Goal: Transaction & Acquisition: Subscribe to service/newsletter

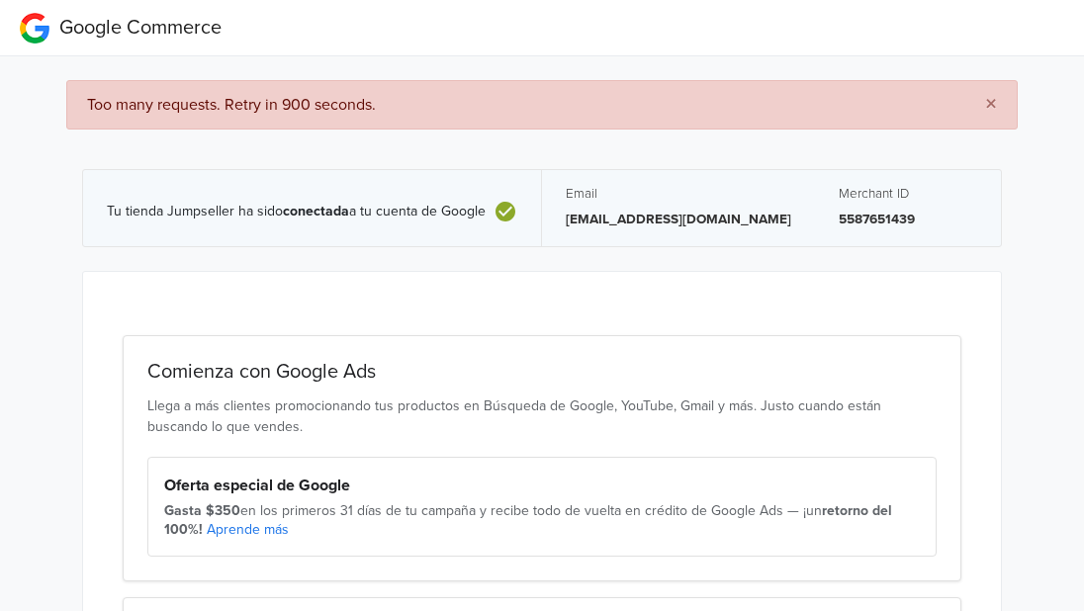
drag, startPoint x: 1080, startPoint y: 257, endPoint x: 1092, endPoint y: 257, distance: 11.9
click at [1083, 257] on html "Google Commerce × Too many requests. Retry in 900 seconds. Tu tienda Jumpseller…" at bounding box center [542, 430] width 1084 height 861
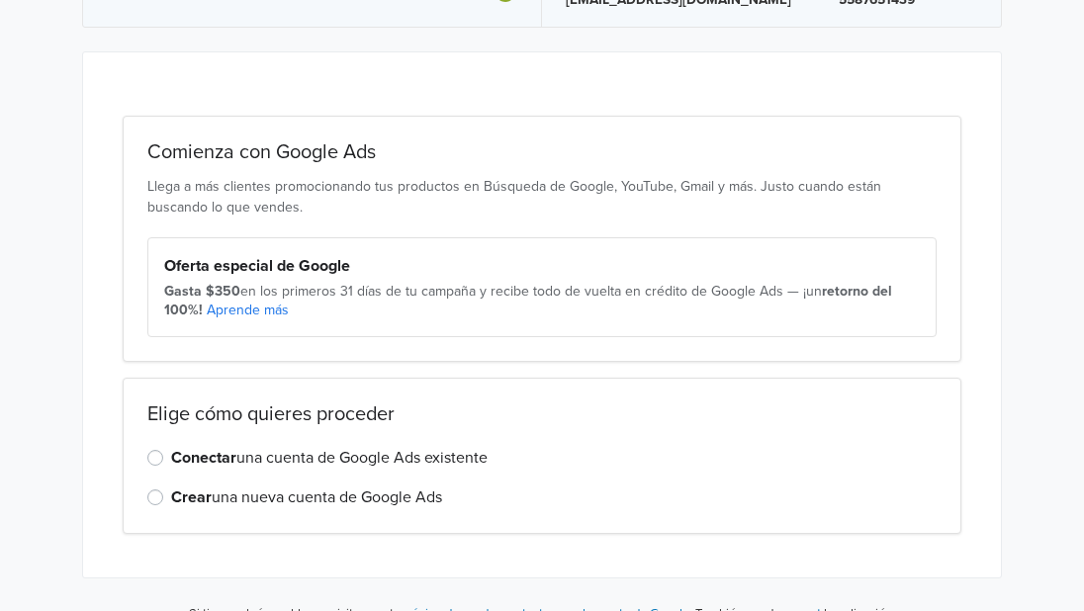
scroll to position [249, 0]
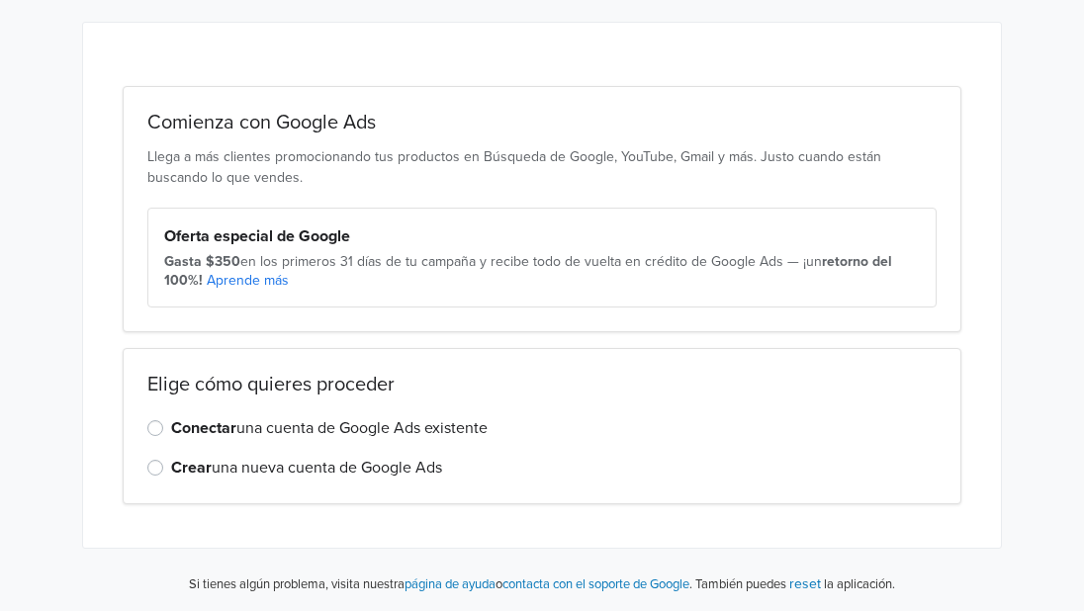
click at [431, 438] on label "Conectar una cuenta de Google Ads existente" at bounding box center [329, 429] width 317 height 24
click at [0, 0] on input "Conectar una cuenta de Google Ads existente" at bounding box center [0, 0] width 0 height 0
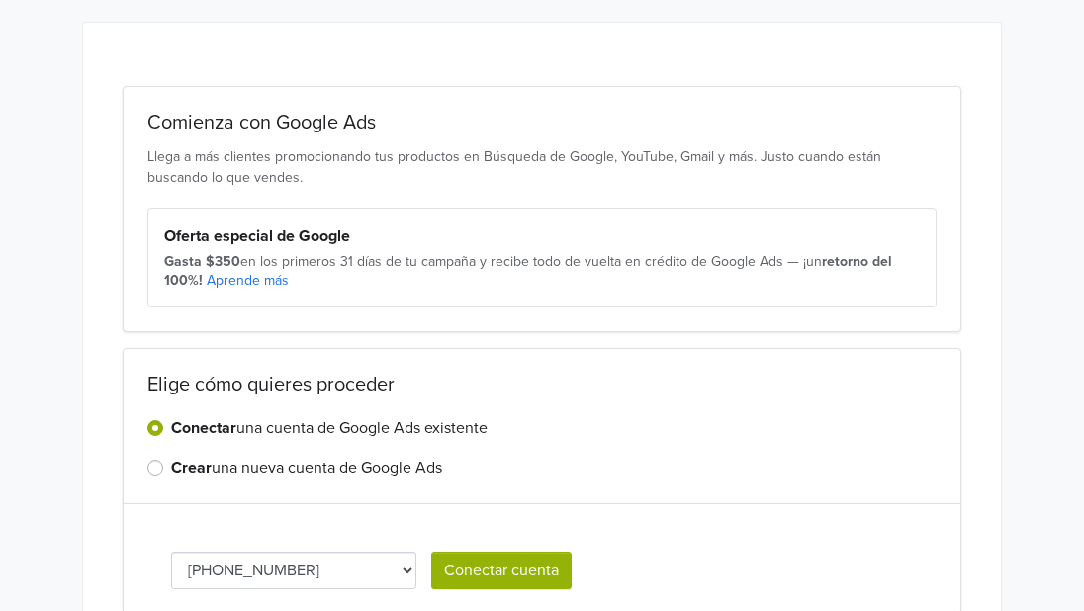
scroll to position [359, 0]
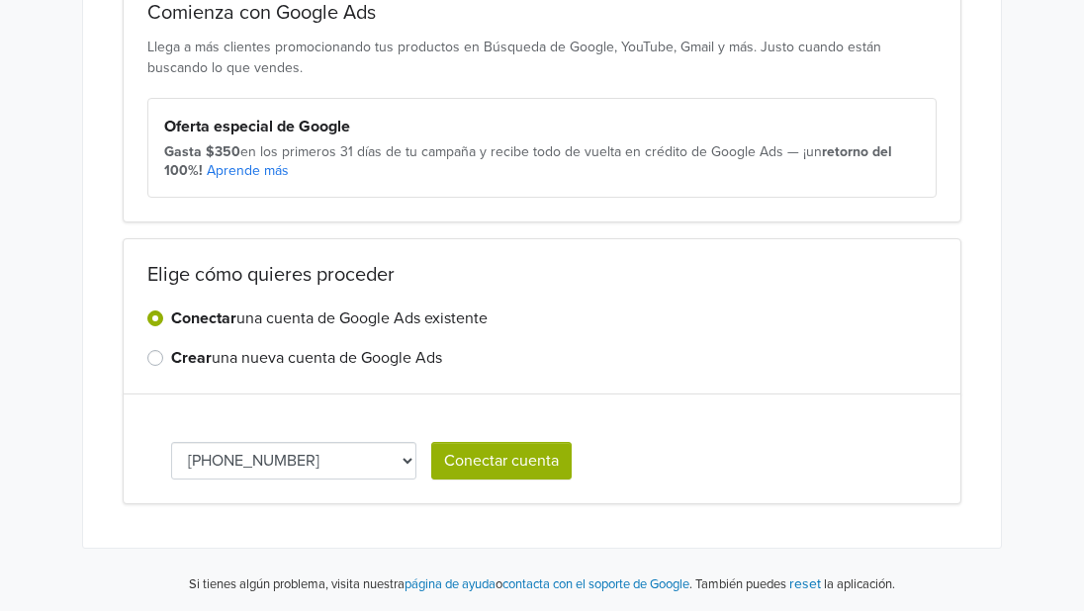
click at [522, 455] on button "Conectar cuenta" at bounding box center [501, 461] width 141 height 38
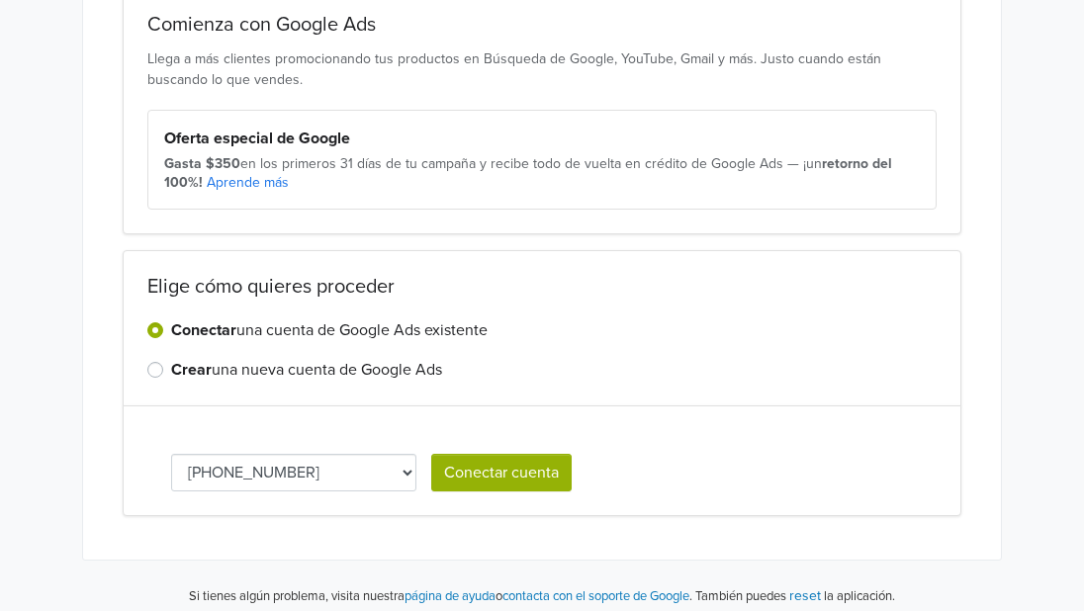
scroll to position [383, 0]
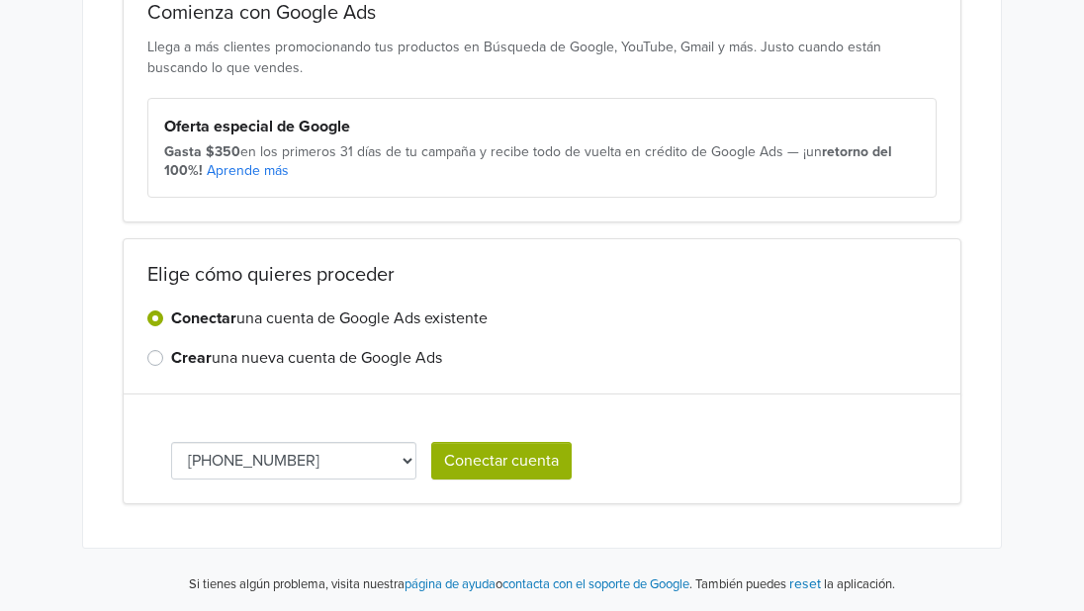
click at [516, 460] on button "Conectar cuenta" at bounding box center [501, 461] width 141 height 38
click at [402, 455] on select "[PHONE_NUMBER]" at bounding box center [293, 461] width 245 height 38
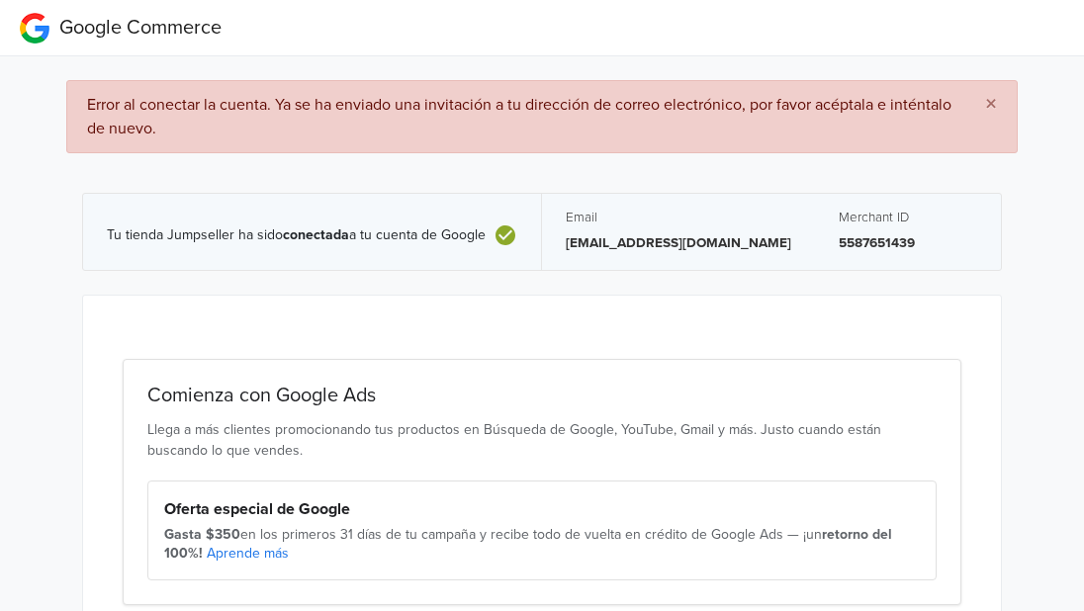
click at [509, 244] on icon at bounding box center [506, 236] width 20 height 20
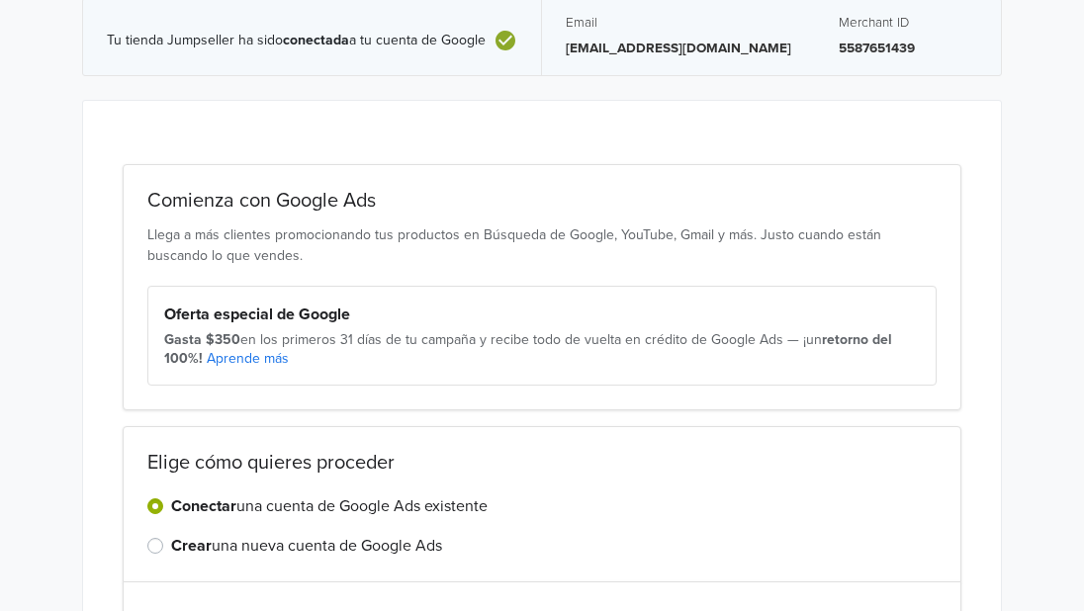
scroll to position [260, 0]
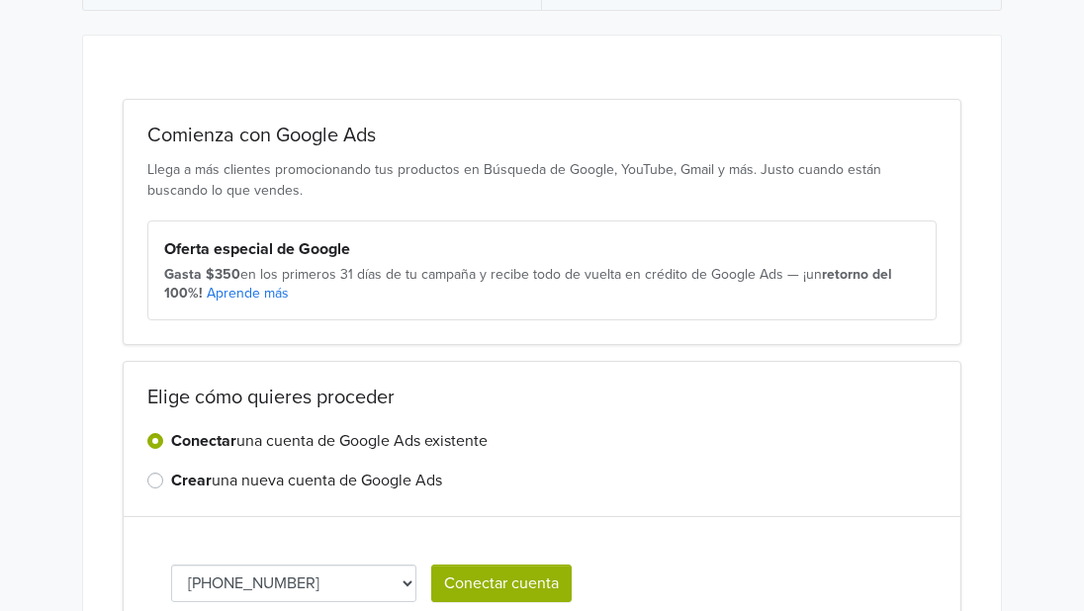
click at [418, 490] on label "Crear una nueva cuenta de Google Ads" at bounding box center [306, 481] width 271 height 24
click at [0, 0] on input "Crear una nueva cuenta de Google Ads" at bounding box center [0, 0] width 0 height 0
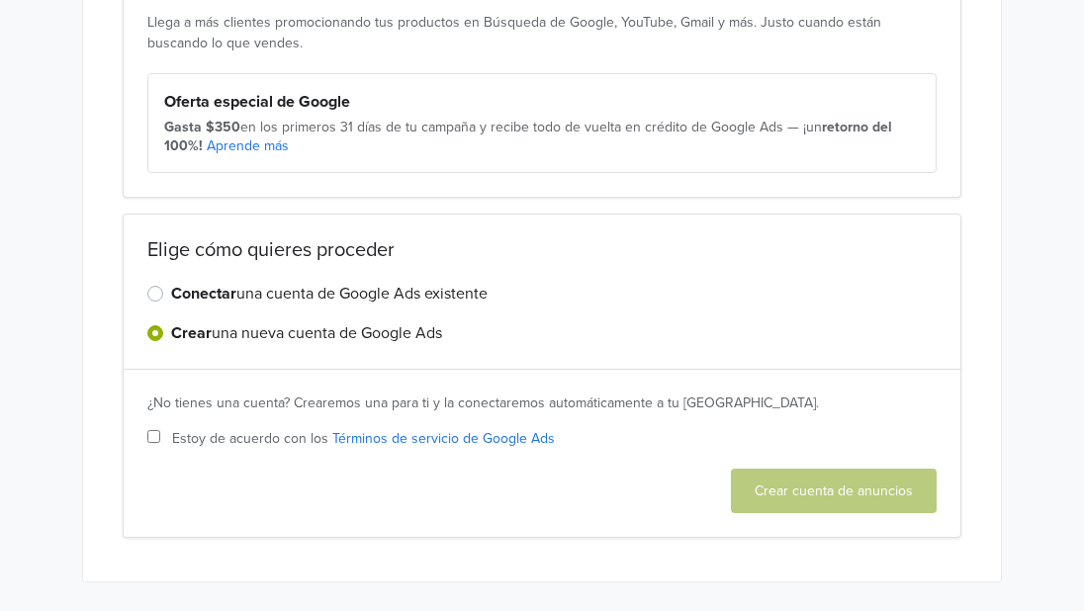
scroll to position [419, 0]
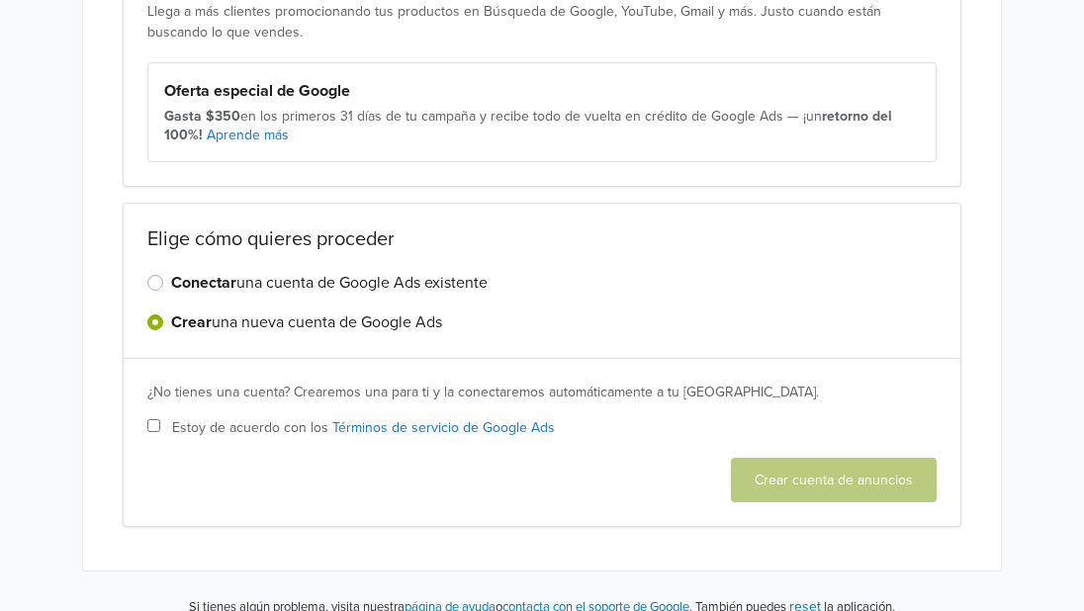
click at [279, 418] on span "Estoy de acuerdo con los Términos de servicio de Google Ads" at bounding box center [363, 428] width 383 height 21
click at [160, 420] on input "Estoy de acuerdo con los Términos de servicio de Google Ads" at bounding box center [153, 426] width 13 height 13
checkbox input "true"
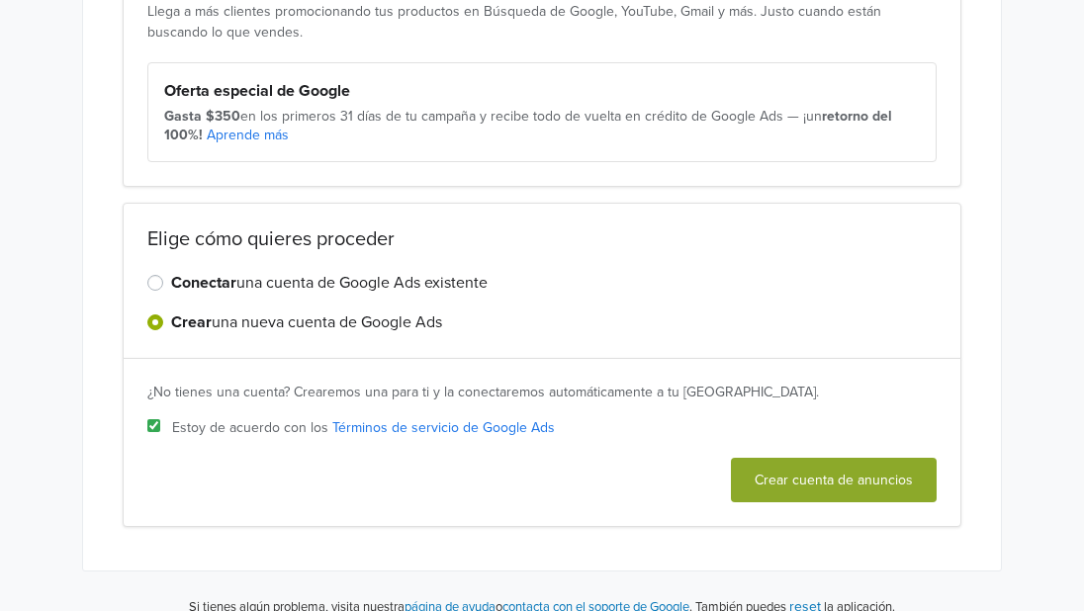
click at [868, 490] on button "Crear cuenta de anuncios" at bounding box center [834, 480] width 206 height 45
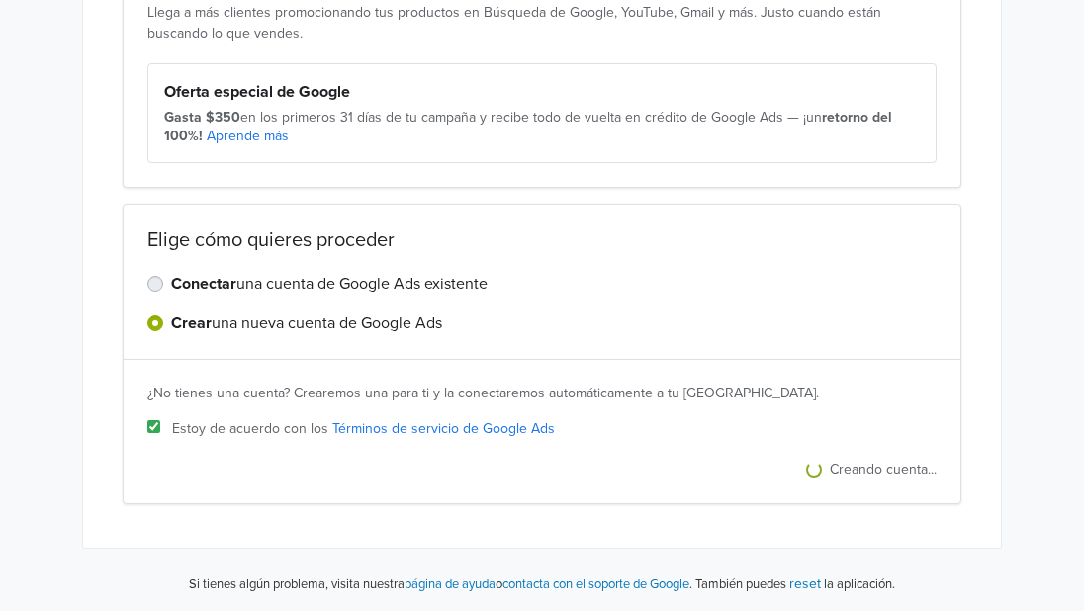
scroll to position [0, 0]
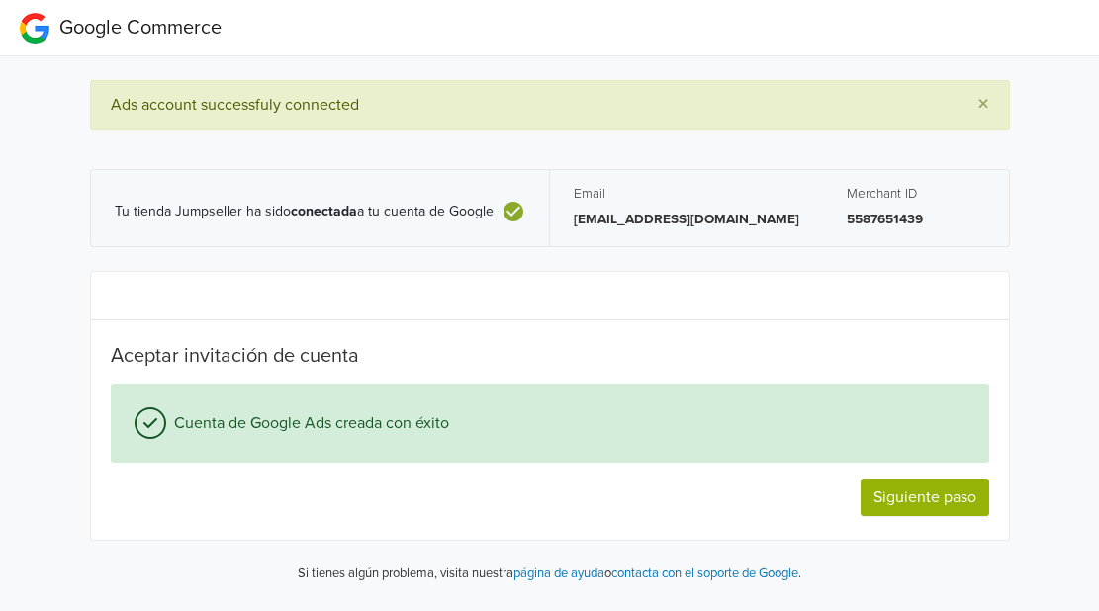
click at [935, 506] on button "Siguiente paso" at bounding box center [925, 498] width 129 height 38
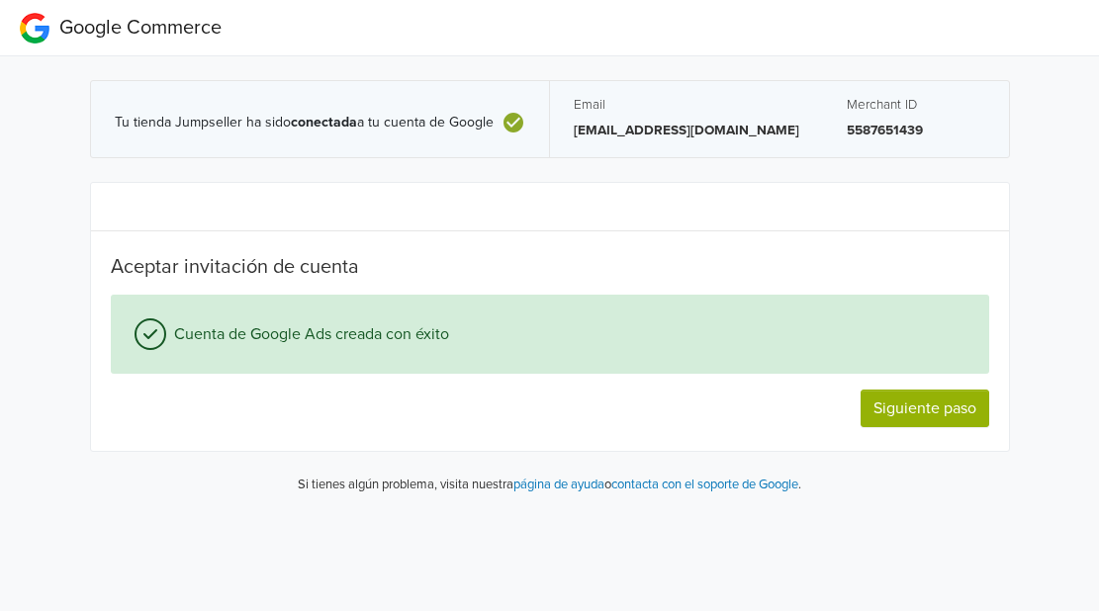
click at [961, 401] on button "Siguiente paso" at bounding box center [925, 409] width 129 height 38
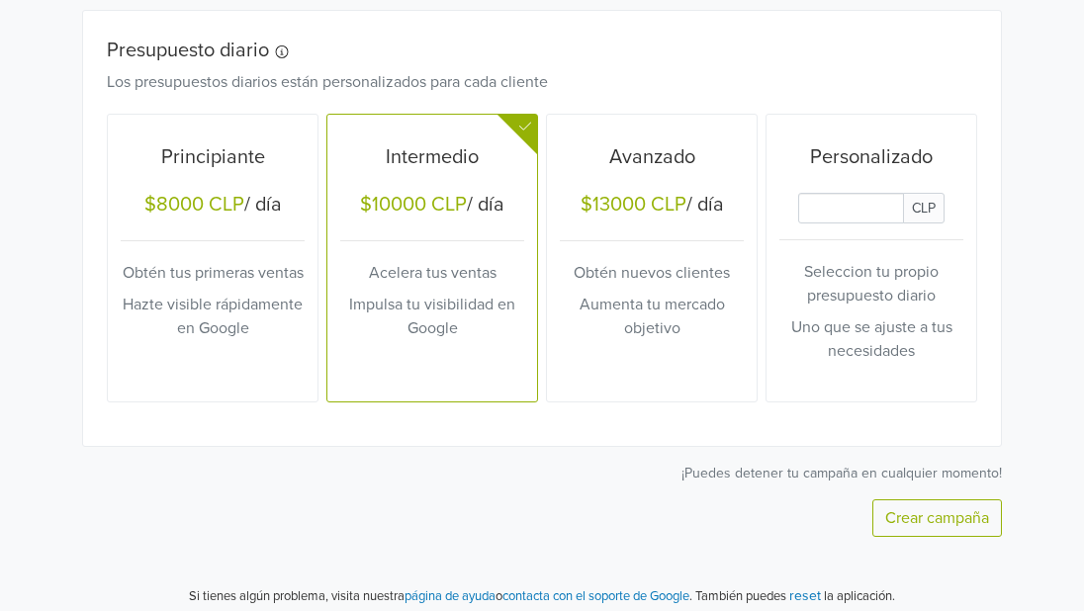
scroll to position [850, 0]
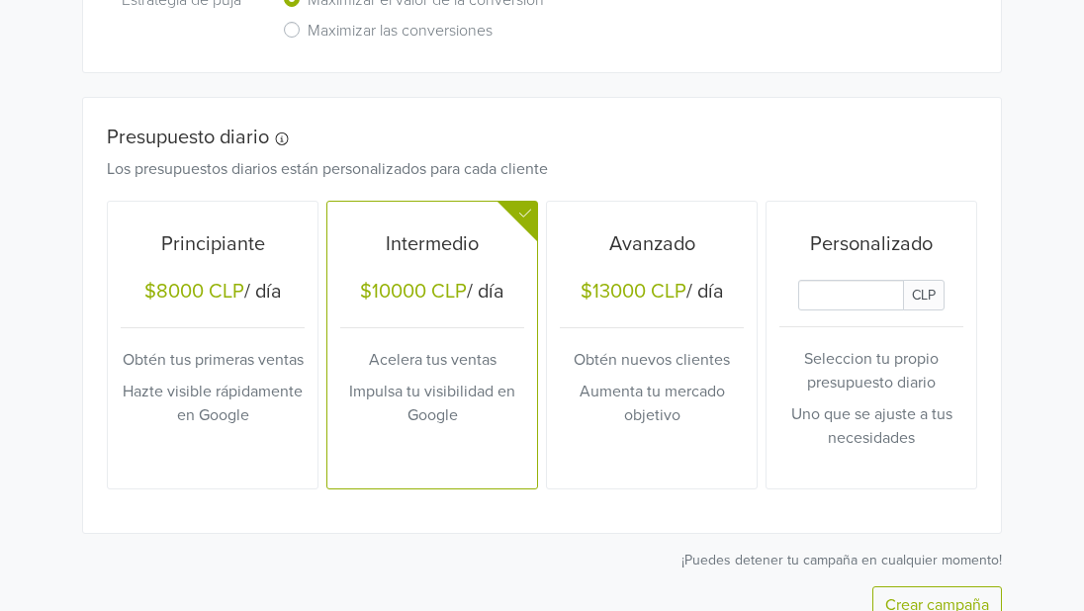
scroll to position [771, 0]
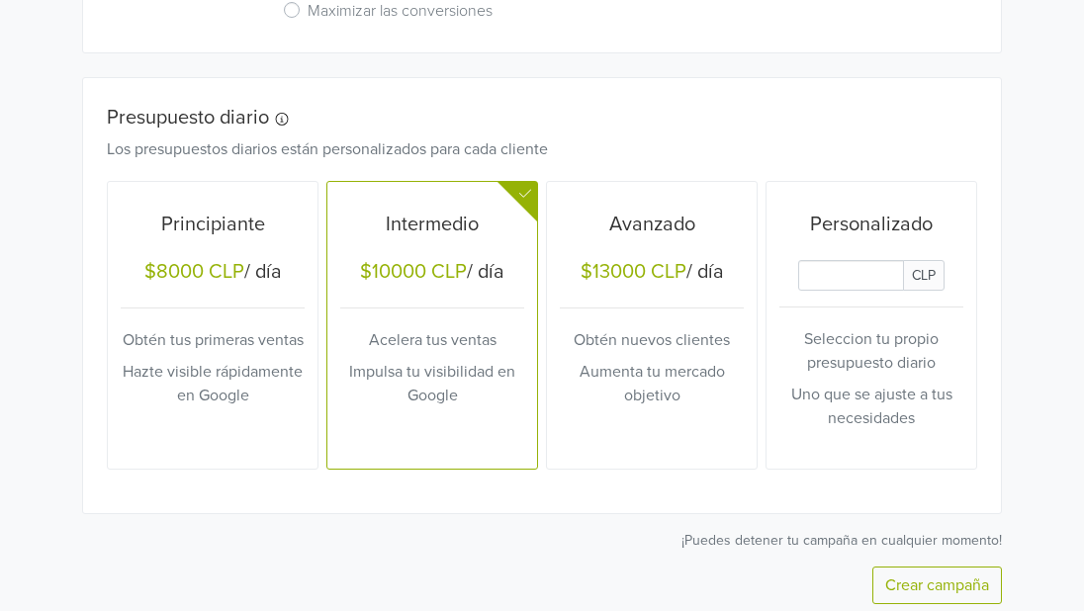
click at [226, 316] on div "Principiante $8000 CLP / día Obtén tus primeras ventas Hazte visible rápidament…" at bounding box center [213, 325] width 184 height 273
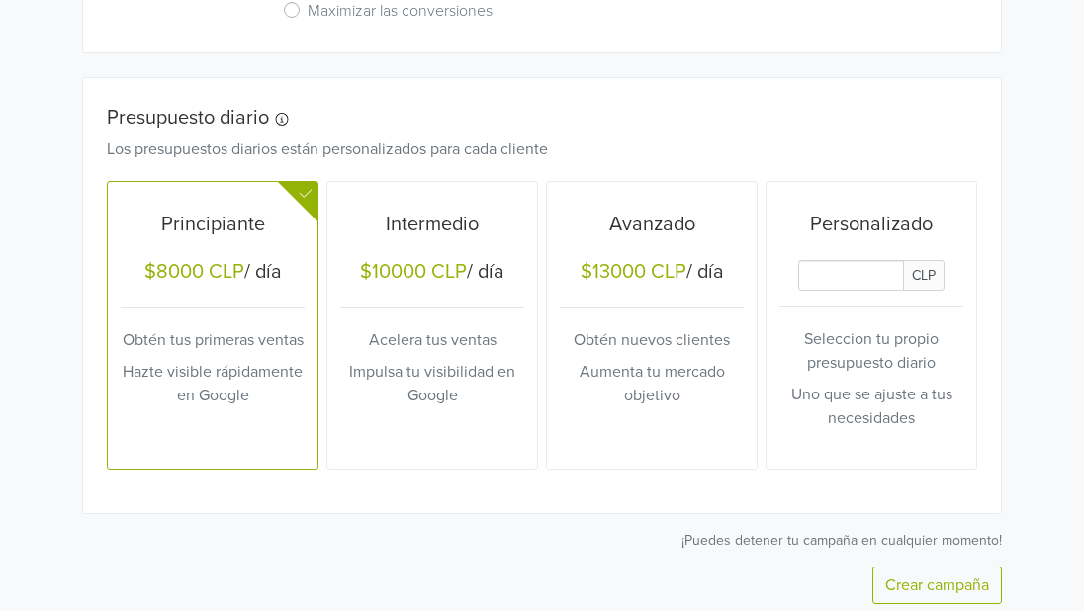
scroll to position [850, 0]
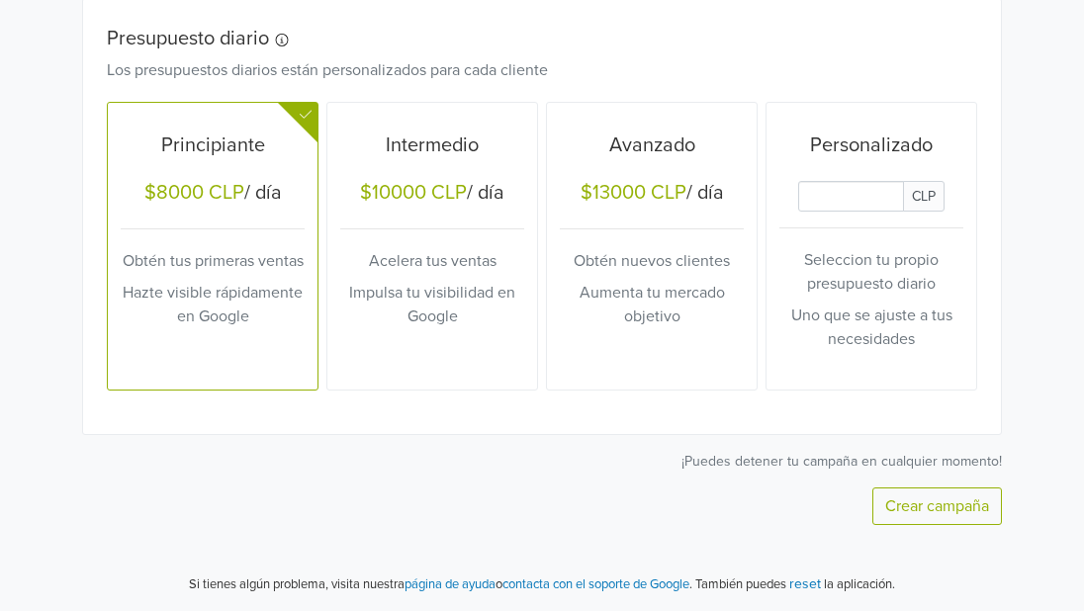
click at [960, 507] on button "Crear campaña" at bounding box center [938, 507] width 130 height 38
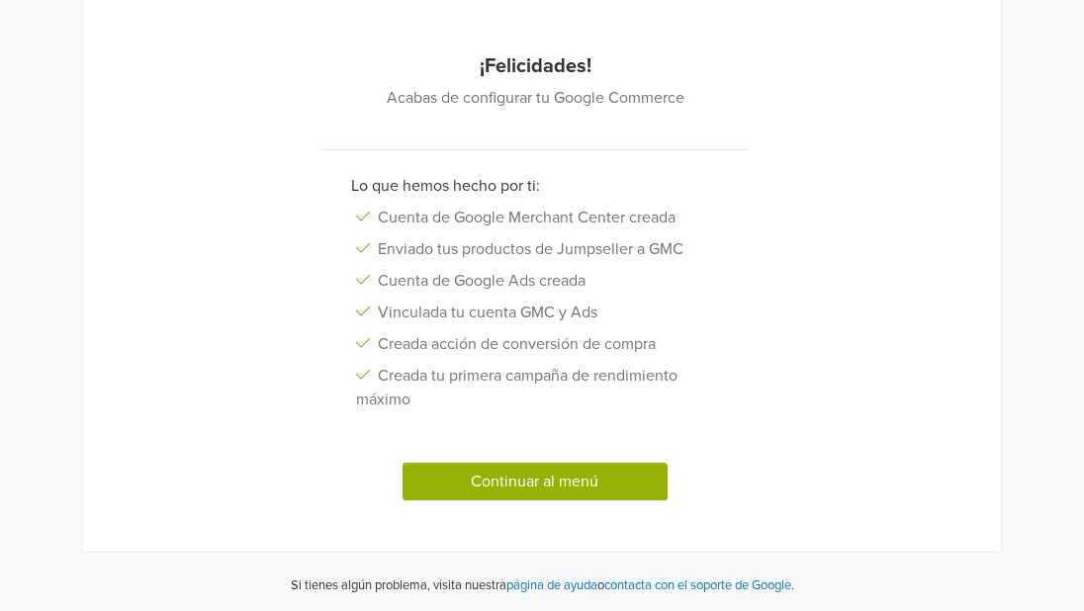
click at [638, 492] on button "Continuar al menú" at bounding box center [535, 482] width 265 height 38
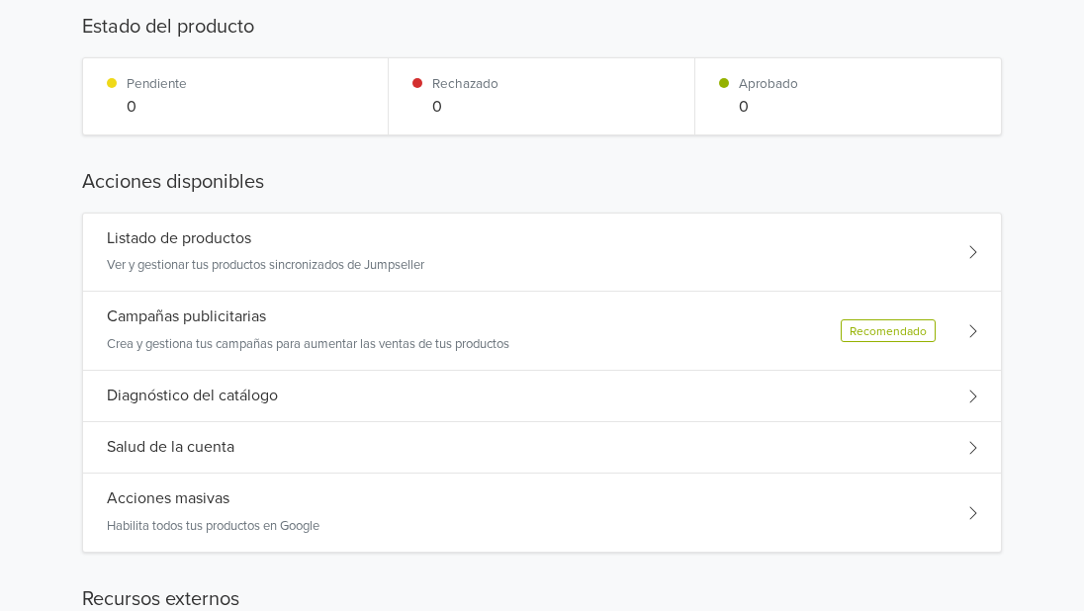
click at [785, 288] on div "Listado de productos Ver y gestionar tus productos sincronizados de Jumpseller" at bounding box center [542, 253] width 918 height 79
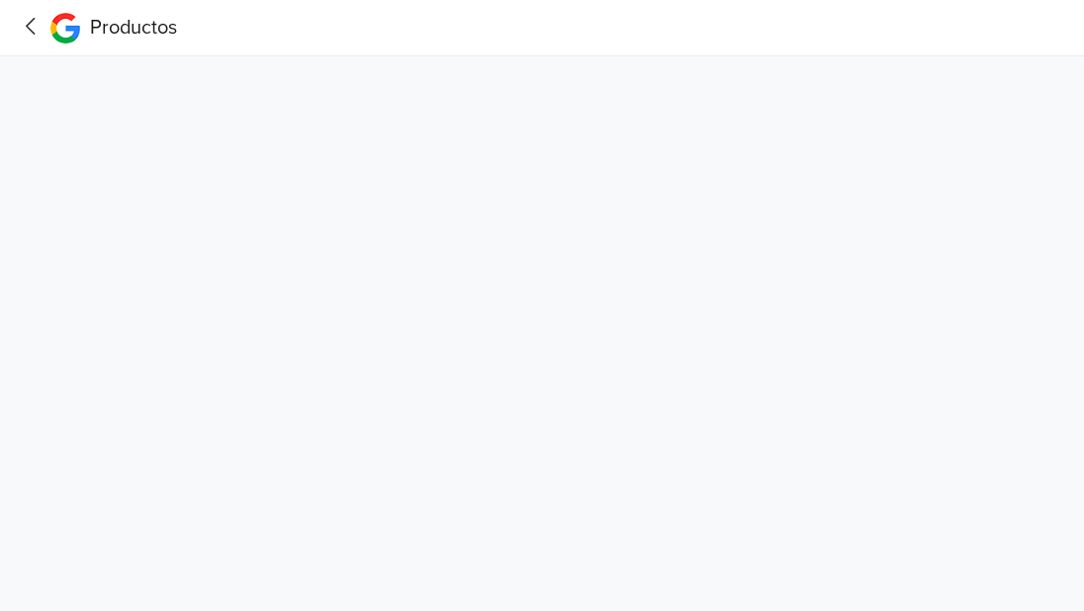
scroll to position [0, 0]
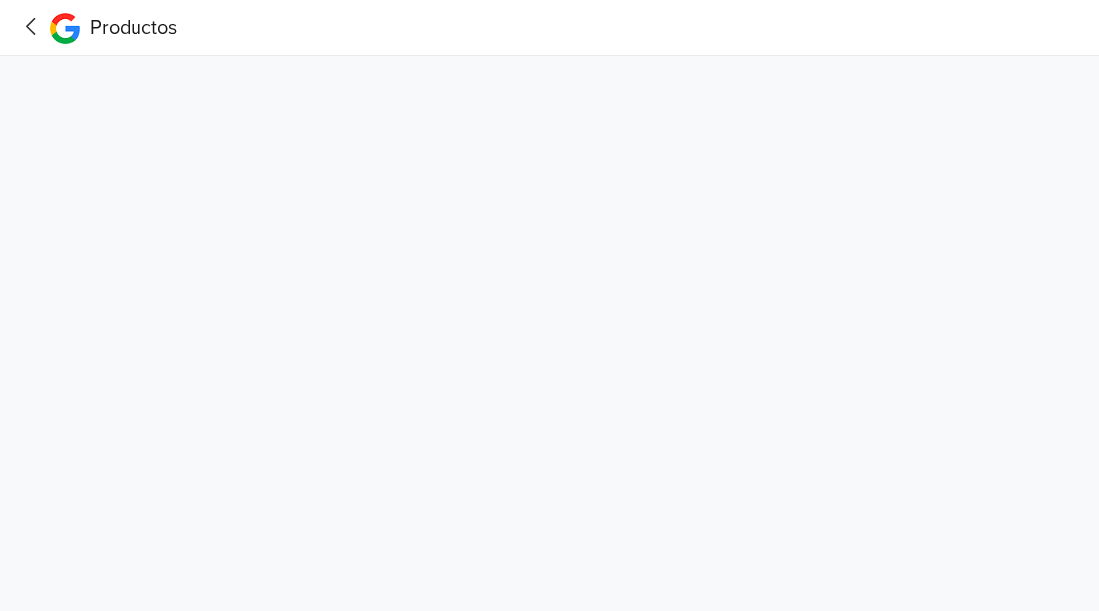
click at [31, 32] on icon at bounding box center [31, 26] width 31 height 25
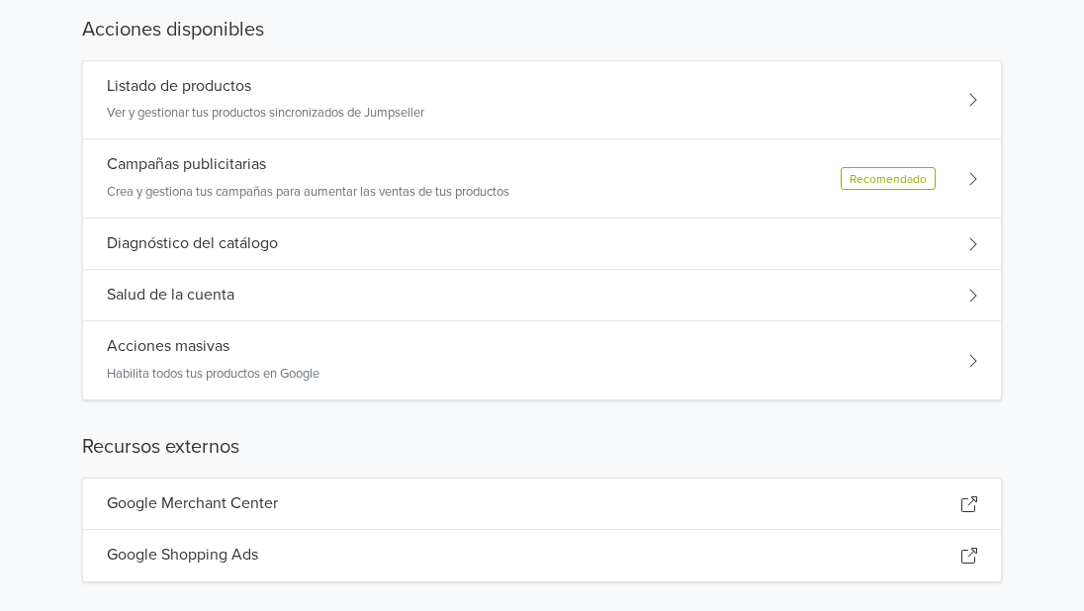
scroll to position [344, 0]
click at [723, 383] on div "Acciones masivas Habilita todos tus productos en Google" at bounding box center [542, 363] width 918 height 78
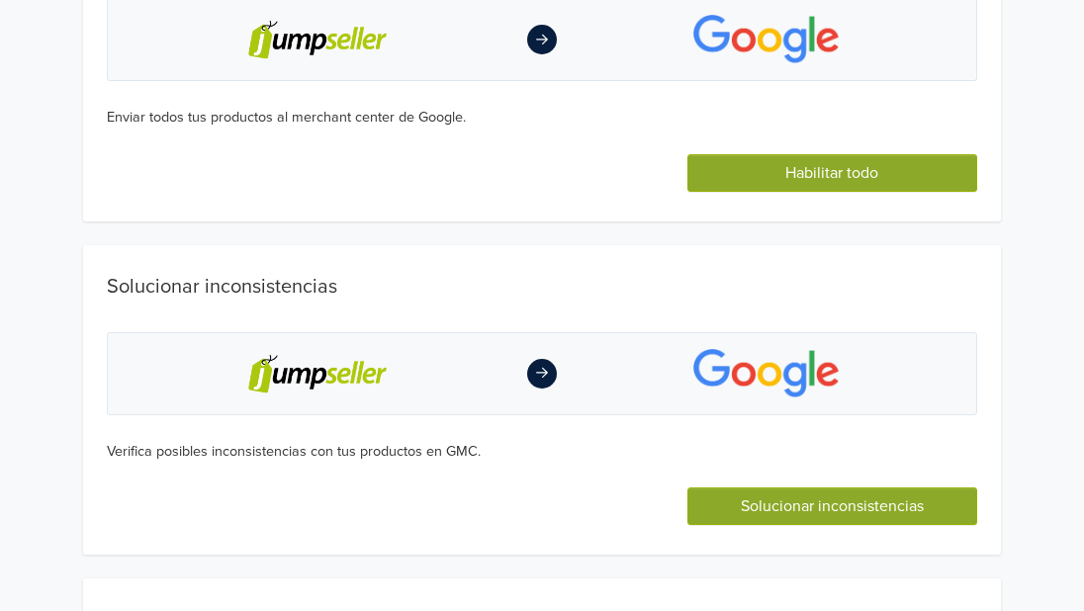
scroll to position [169, 15]
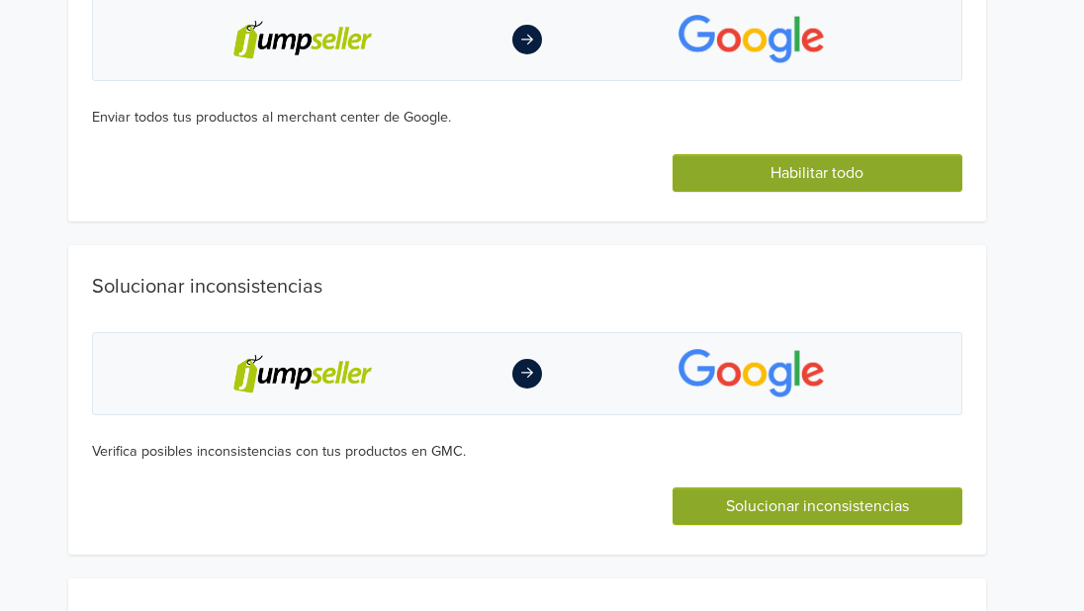
drag, startPoint x: 1076, startPoint y: 165, endPoint x: 1068, endPoint y: 139, distance: 27.9
click at [1068, 139] on div "Habilitar todo Enviar todos tus productos al merchant center de Google. Habilit…" at bounding box center [527, 388] width 1114 height 1002
click at [922, 168] on button "Habilitar todo" at bounding box center [818, 173] width 290 height 38
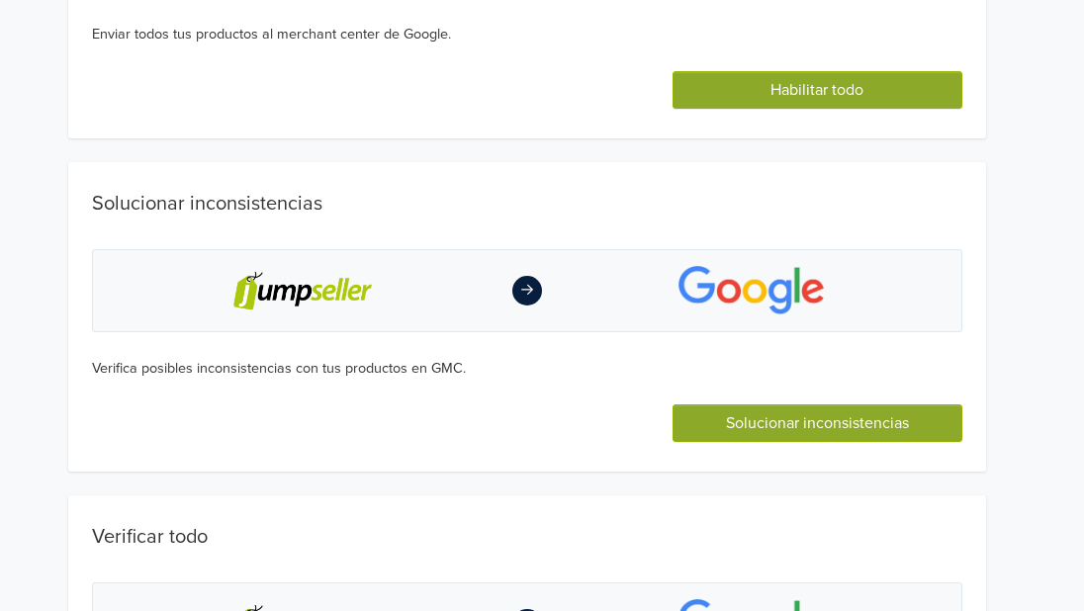
scroll to position [560, 15]
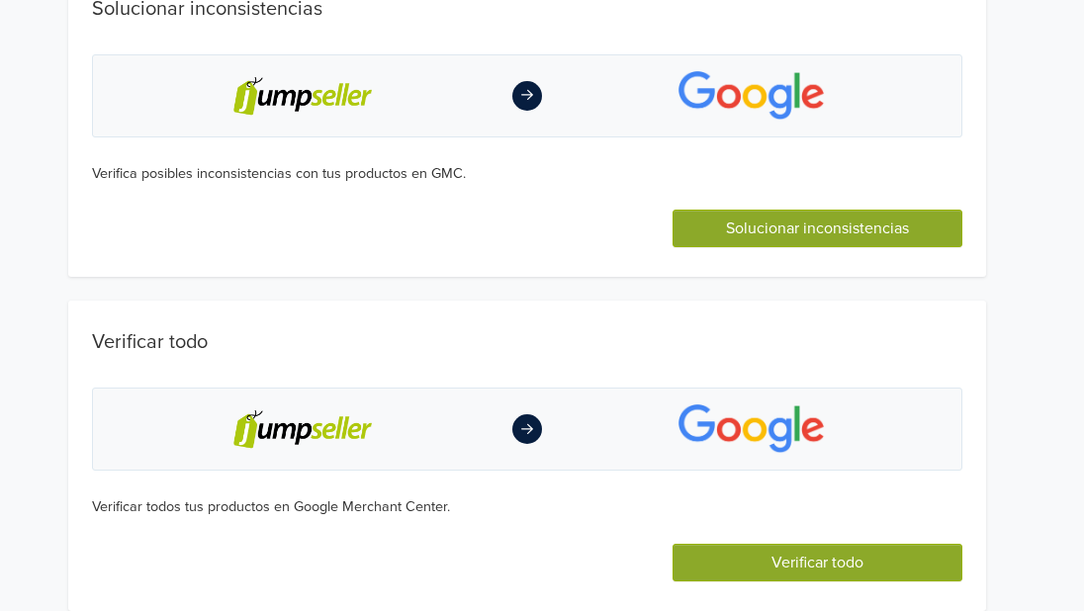
click at [800, 558] on button "Verificar todo" at bounding box center [818, 563] width 290 height 38
click at [820, 232] on button "Solucionar inconsistencias" at bounding box center [818, 229] width 290 height 38
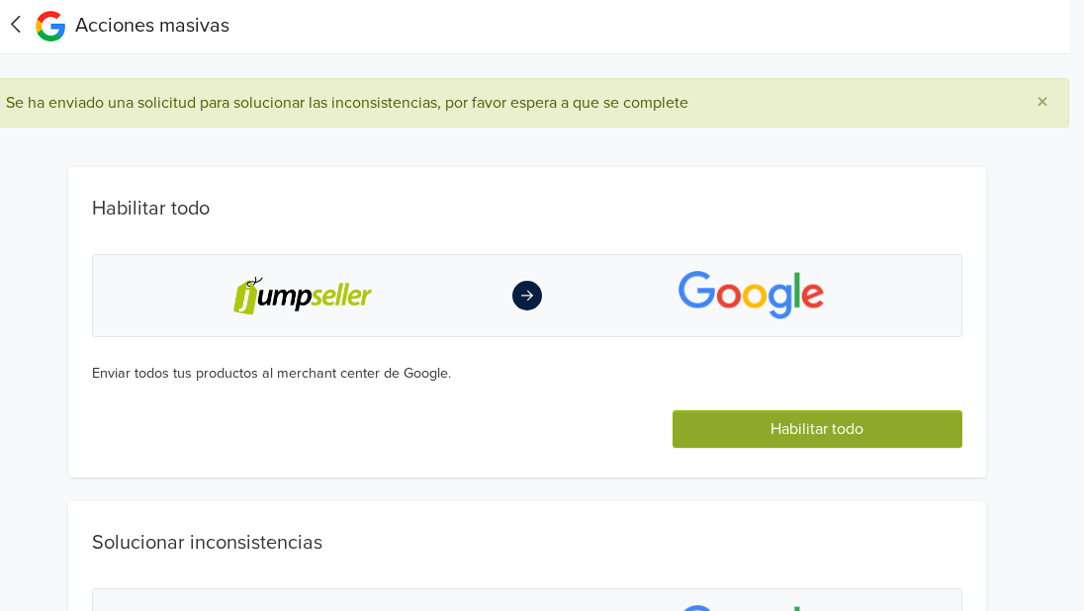
click at [30, 15] on icon at bounding box center [16, 24] width 31 height 25
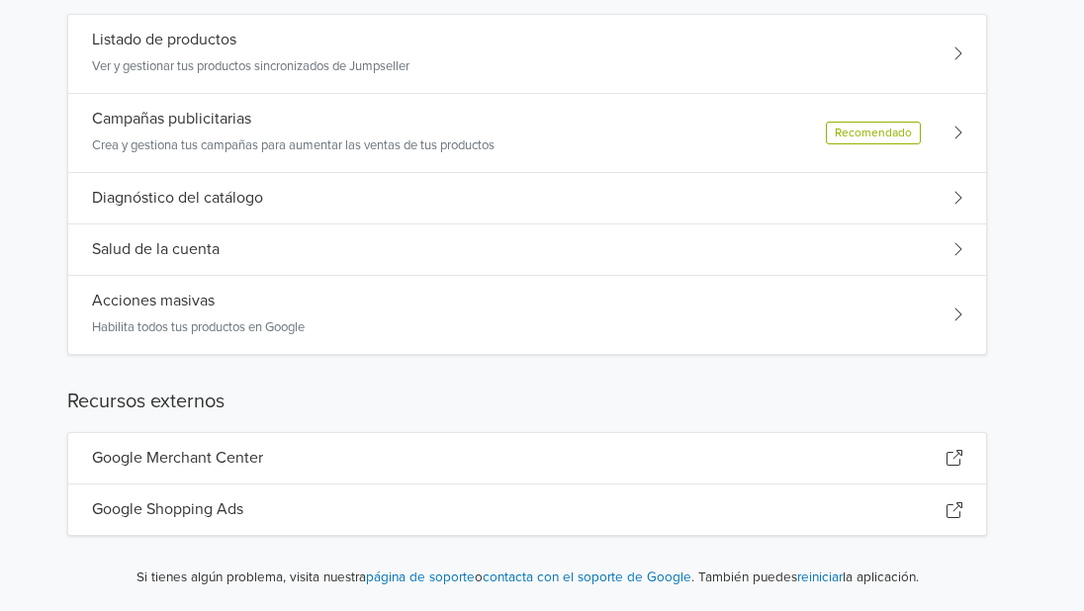
scroll to position [433, 15]
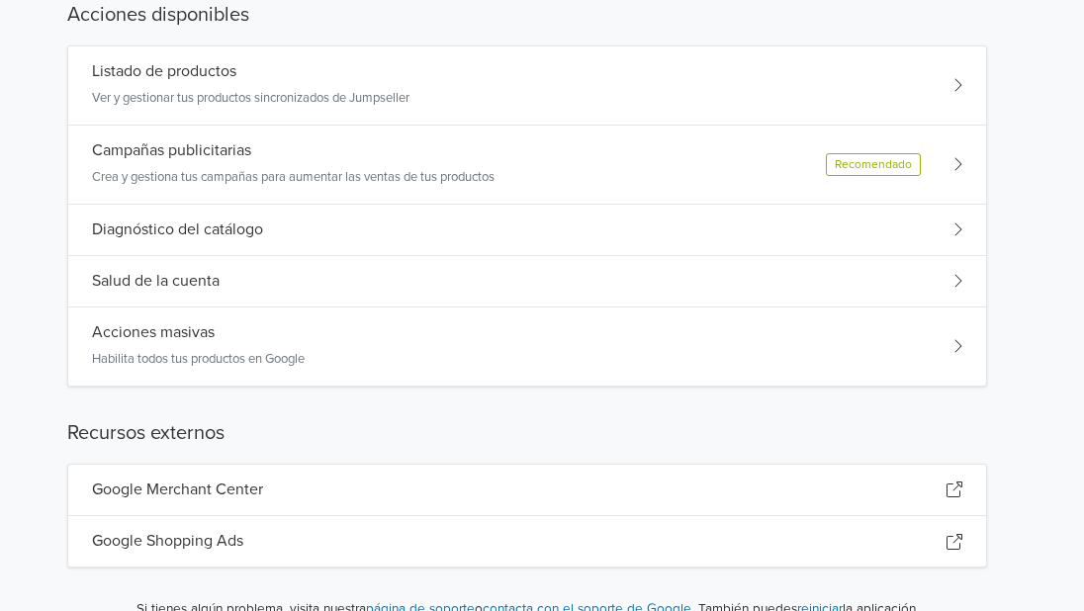
click at [802, 324] on div "Acciones masivas Habilita todos tus productos en Google" at bounding box center [527, 347] width 918 height 78
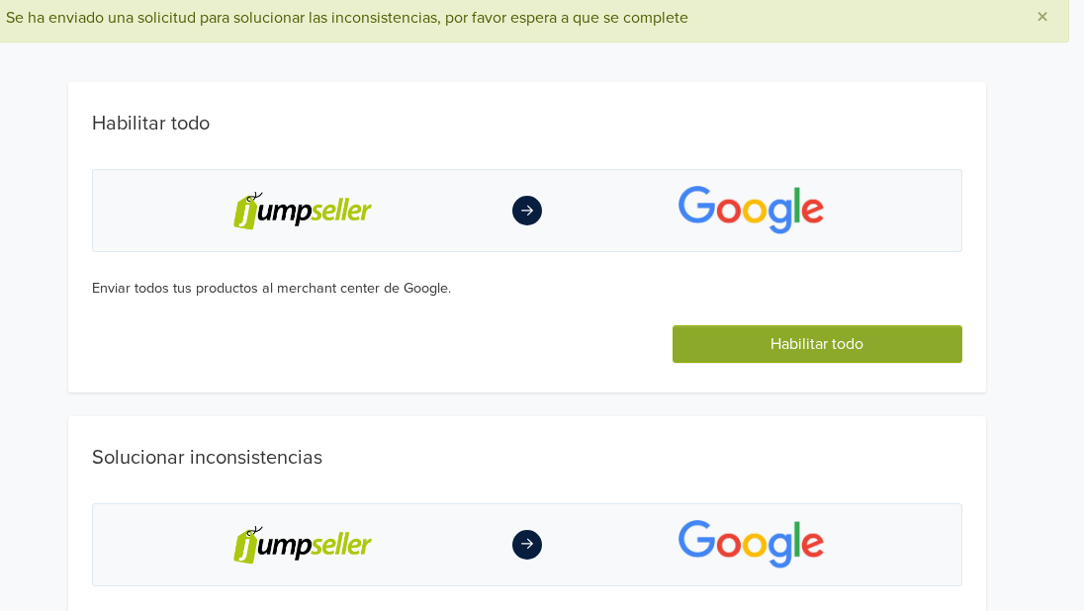
scroll to position [63, 15]
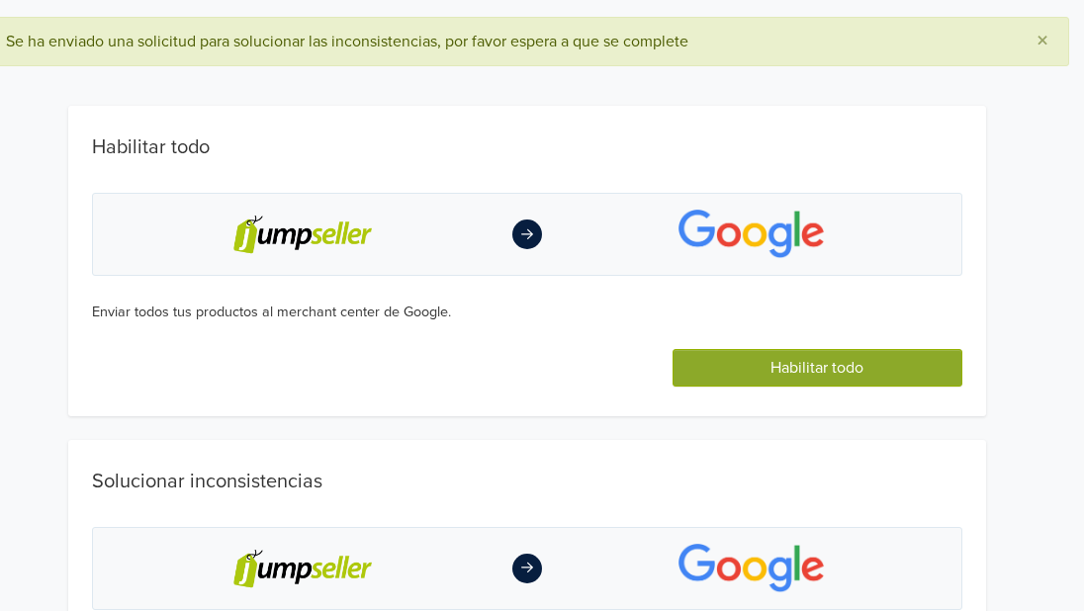
click at [1040, 63] on button "×" at bounding box center [1042, 41] width 51 height 47
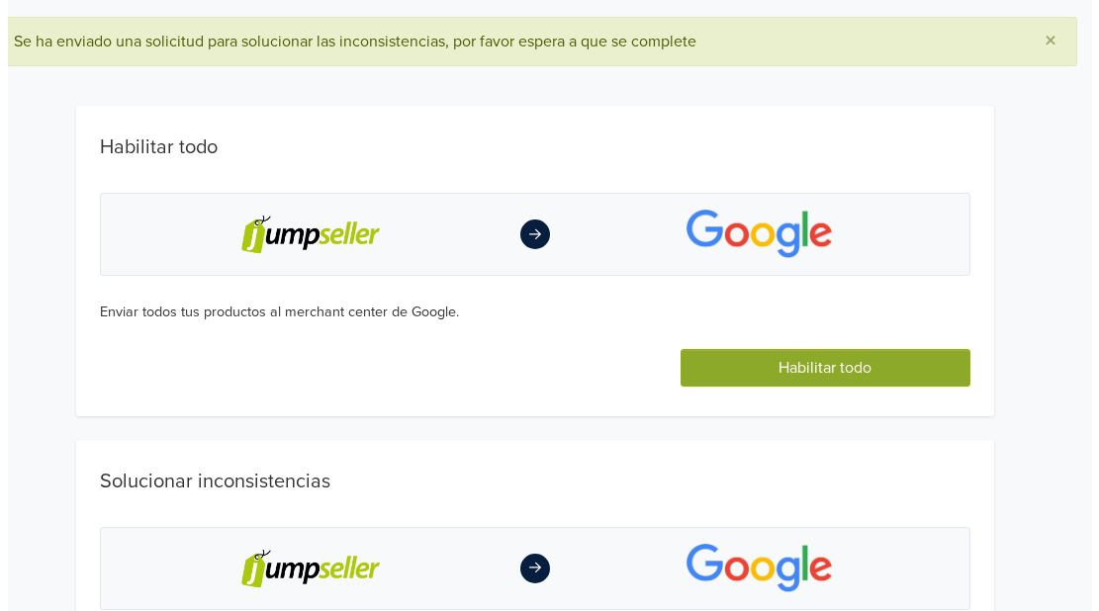
scroll to position [0, 15]
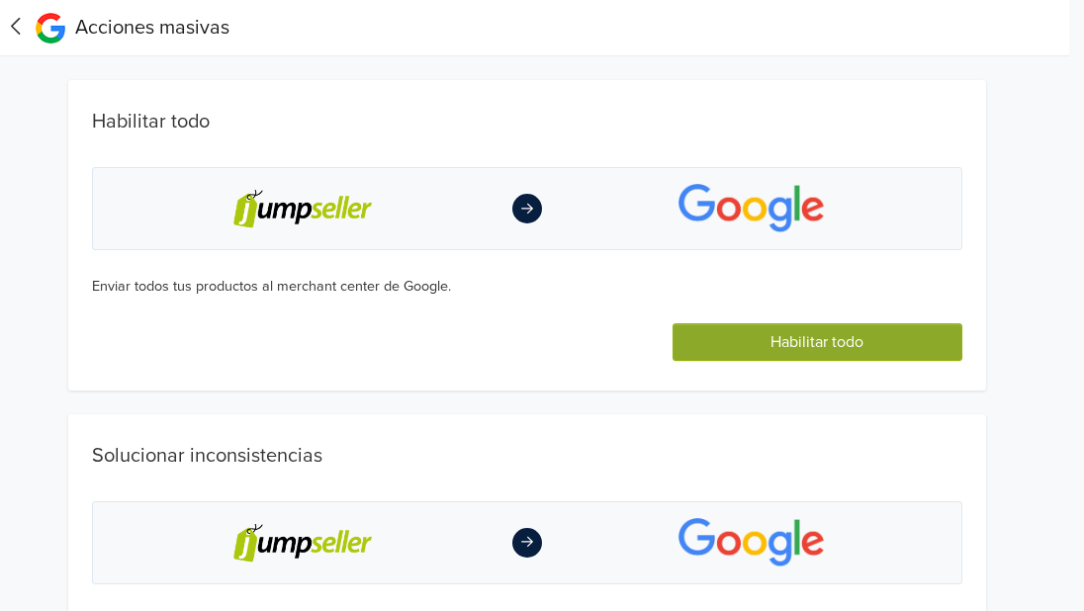
click at [11, 33] on icon at bounding box center [16, 26] width 31 height 25
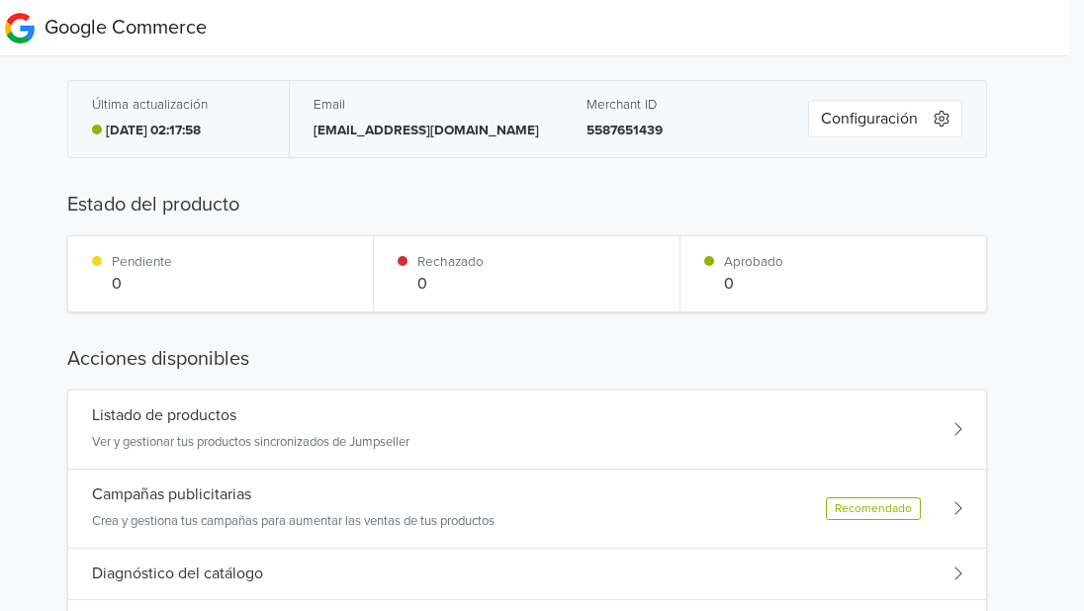
click at [369, 455] on div "Listado de productos Ver y gestionar tus productos sincronizados de Jumpseller" at bounding box center [527, 430] width 918 height 79
